Goal: Task Accomplishment & Management: Manage account settings

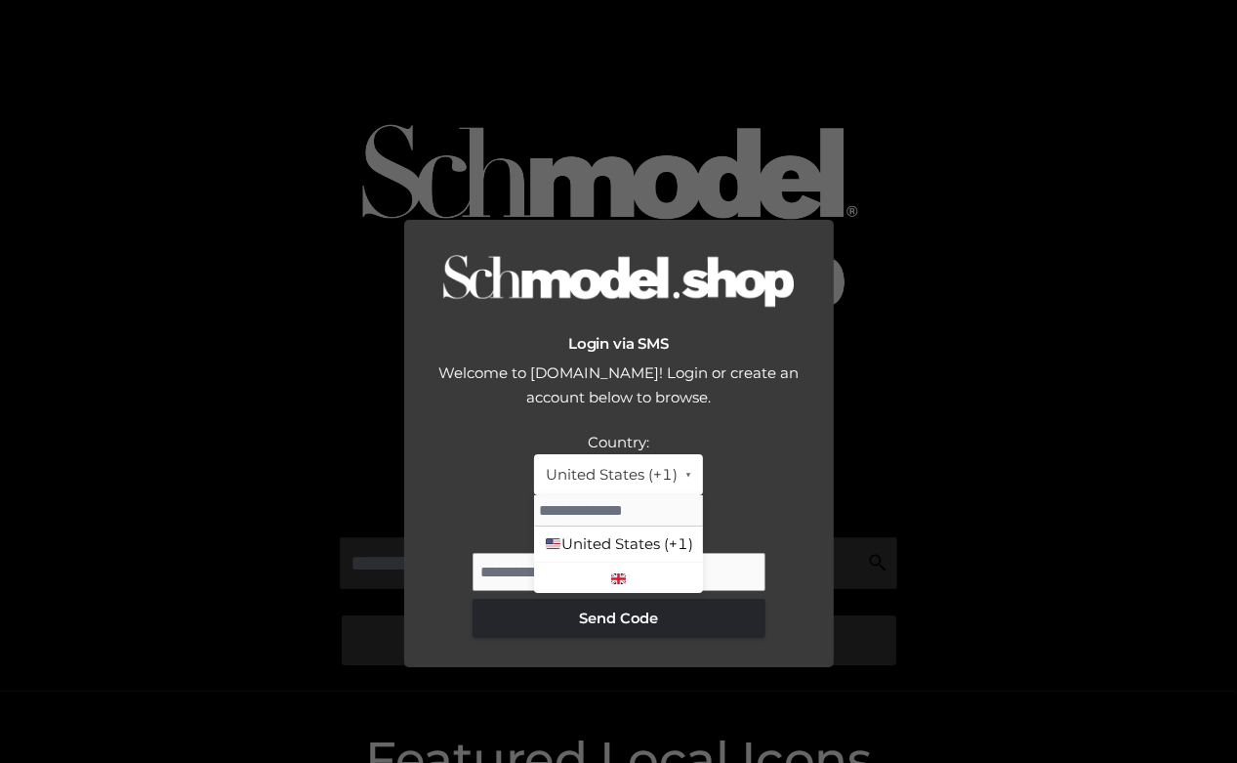
click at [488, 519] on div "Phone Number:" at bounding box center [619, 531] width 391 height 25
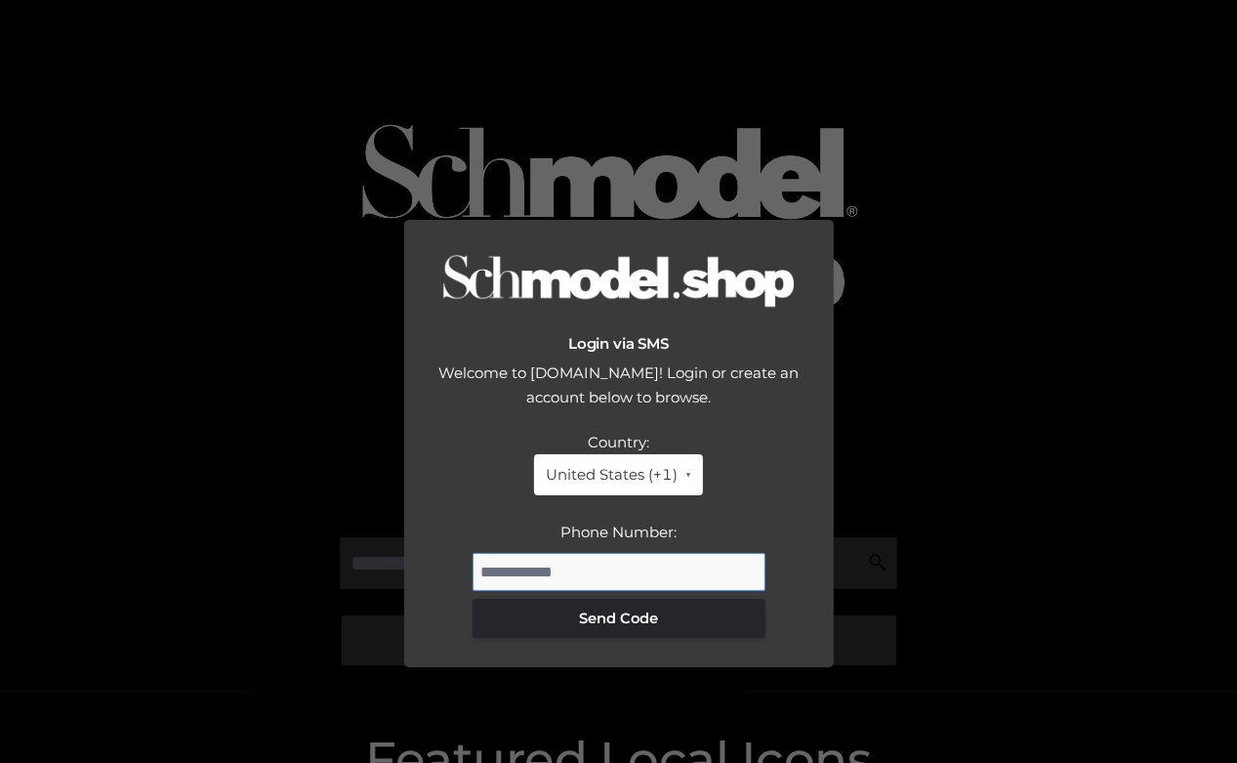
click at [552, 553] on input "Phone Number:" at bounding box center [619, 572] width 293 height 39
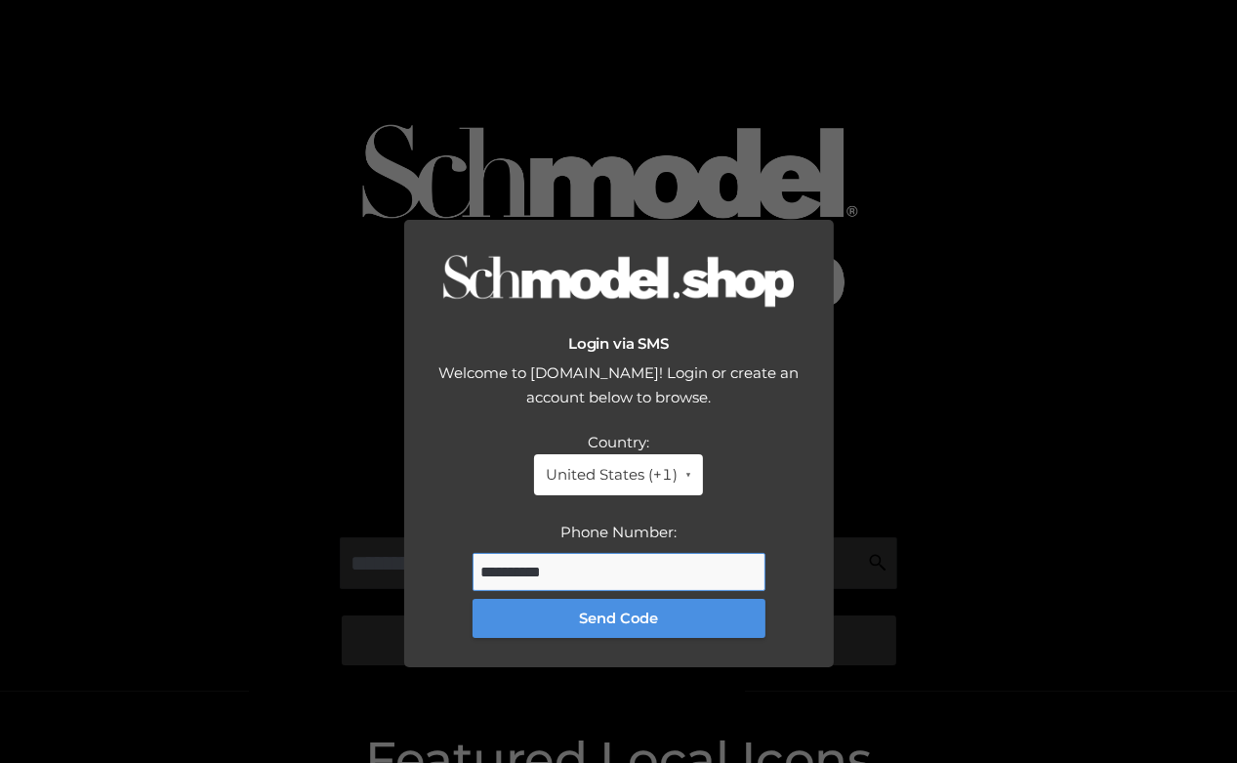
type input "**********"
click at [635, 599] on button "Send Code" at bounding box center [619, 618] width 293 height 39
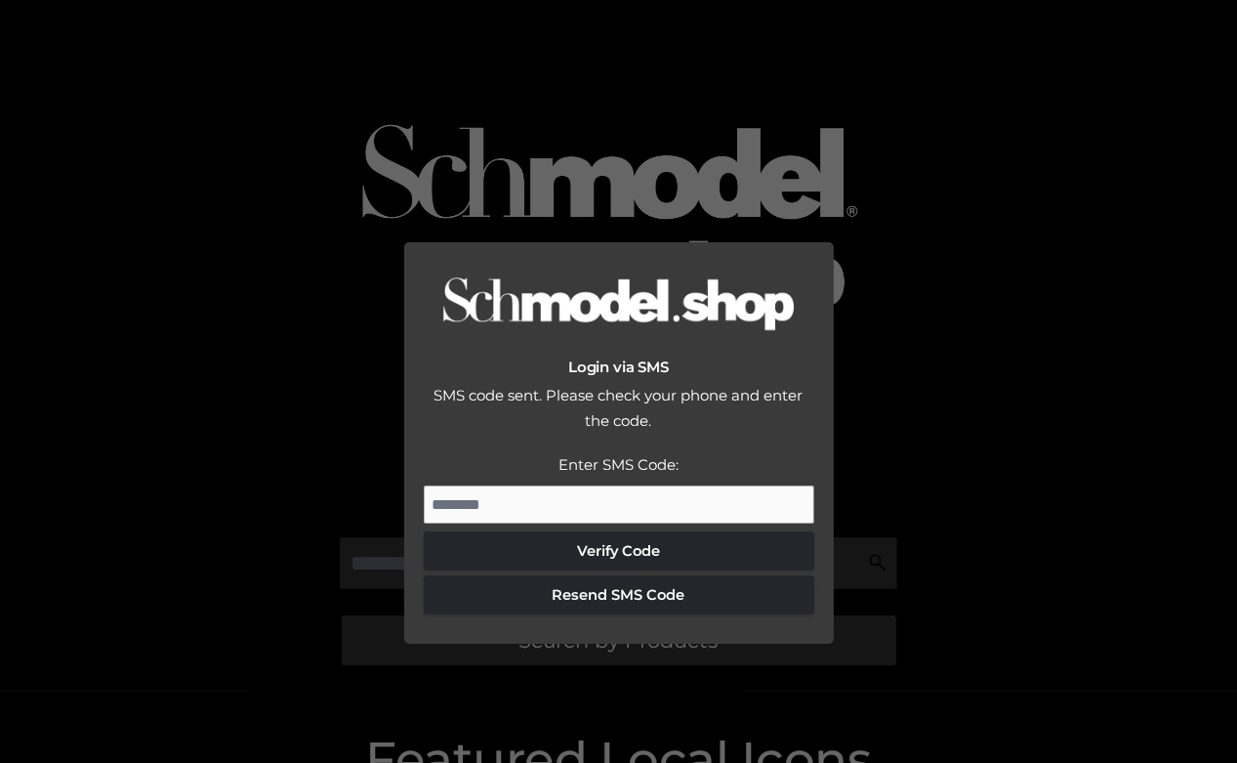
click at [929, 194] on div "Login via SMS SMS code sent. Please check your phone and enter the code. Countr…" at bounding box center [618, 381] width 1237 height 763
click at [931, 207] on div "Login via SMS SMS code sent. Please check your phone and enter the code. Countr…" at bounding box center [618, 381] width 1237 height 763
click at [556, 485] on input "Enter SMS Code:" at bounding box center [619, 504] width 391 height 39
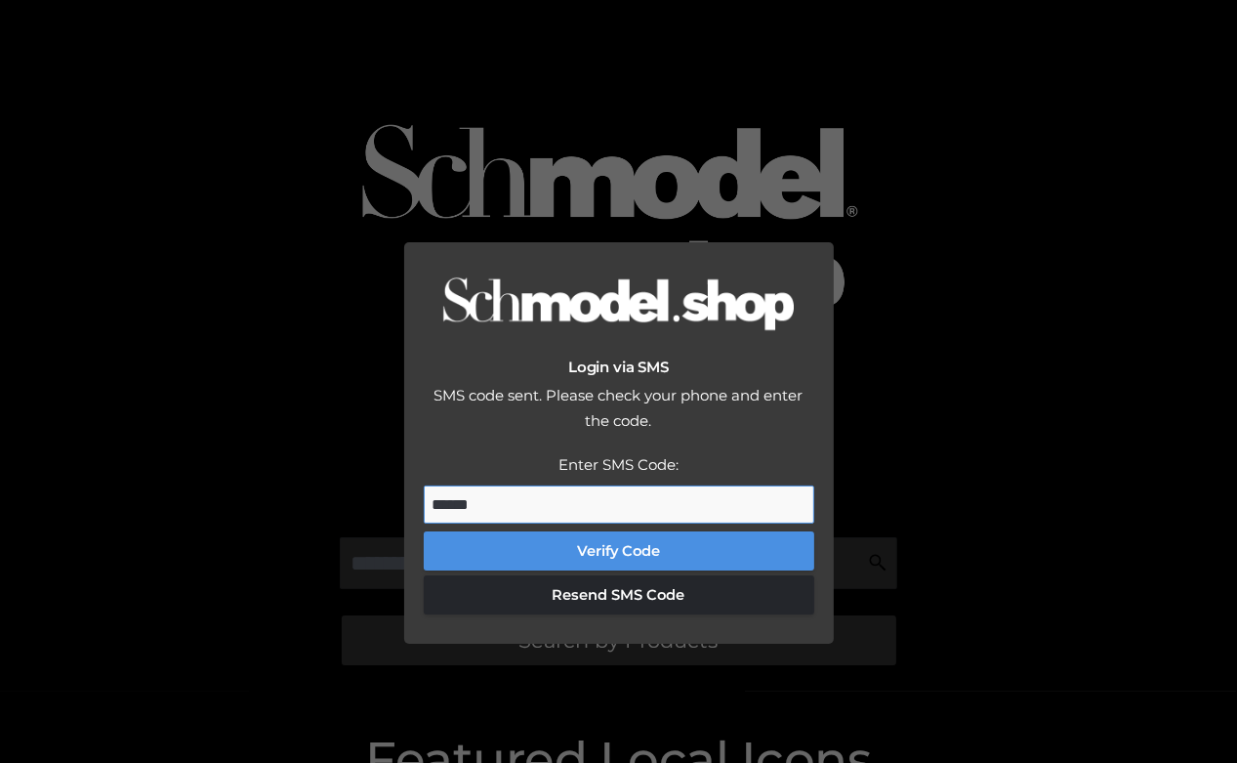
type input "******"
click at [588, 531] on button "Verify Code" at bounding box center [619, 550] width 391 height 39
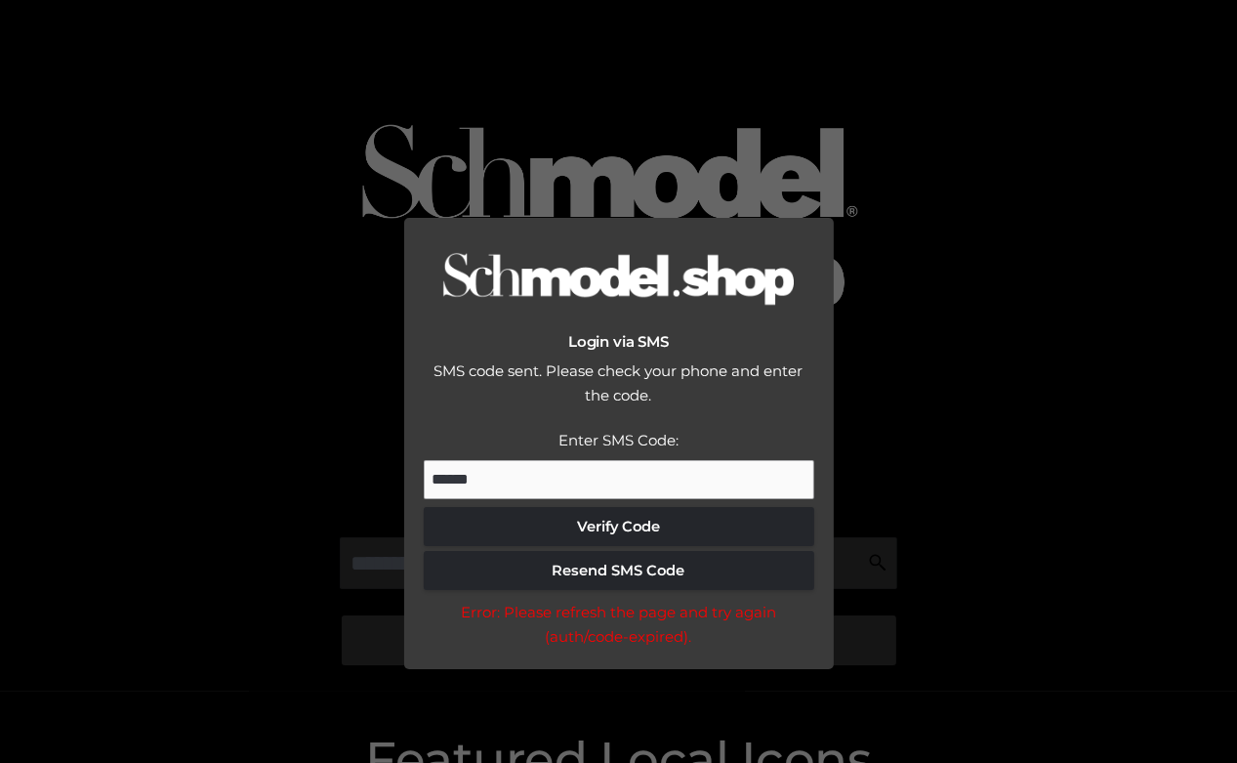
click at [989, 250] on div "Login via SMS SMS code sent. Please check your phone and enter the code. Countr…" at bounding box center [618, 381] width 1237 height 763
click at [1032, 486] on div "Login via SMS SMS code sent. Please check your phone and enter the code. Countr…" at bounding box center [618, 381] width 1237 height 763
click at [1100, 398] on div "Login via SMS SMS code sent. Please check your phone and enter the code. Countr…" at bounding box center [618, 381] width 1237 height 763
click at [1100, 397] on div "Login via SMS SMS code sent. Please check your phone and enter the code. Countr…" at bounding box center [618, 381] width 1237 height 763
click at [1006, 299] on div "Login via SMS SMS code sent. Please check your phone and enter the code. Countr…" at bounding box center [618, 381] width 1237 height 763
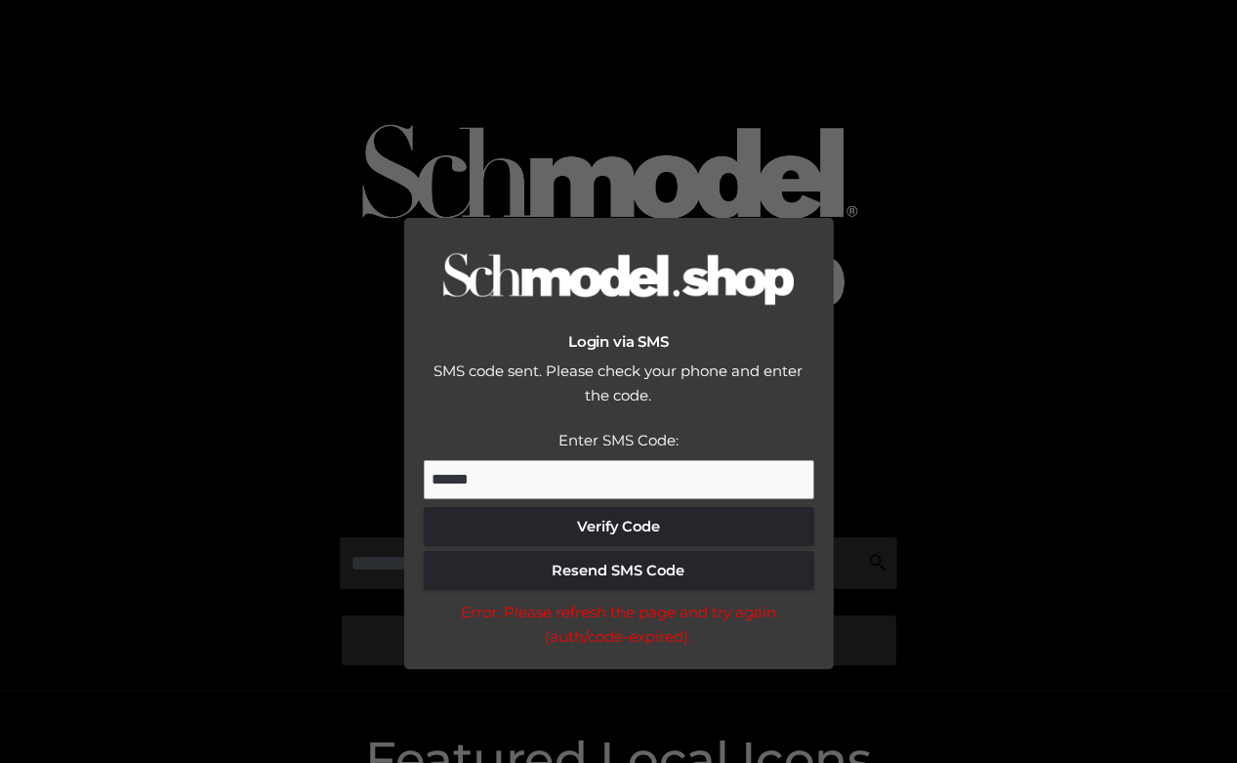
click at [1102, 223] on div "Login via SMS SMS code sent. Please check your phone and enter the code. Countr…" at bounding box center [618, 381] width 1237 height 763
